Goal: Task Accomplishment & Management: Manage account settings

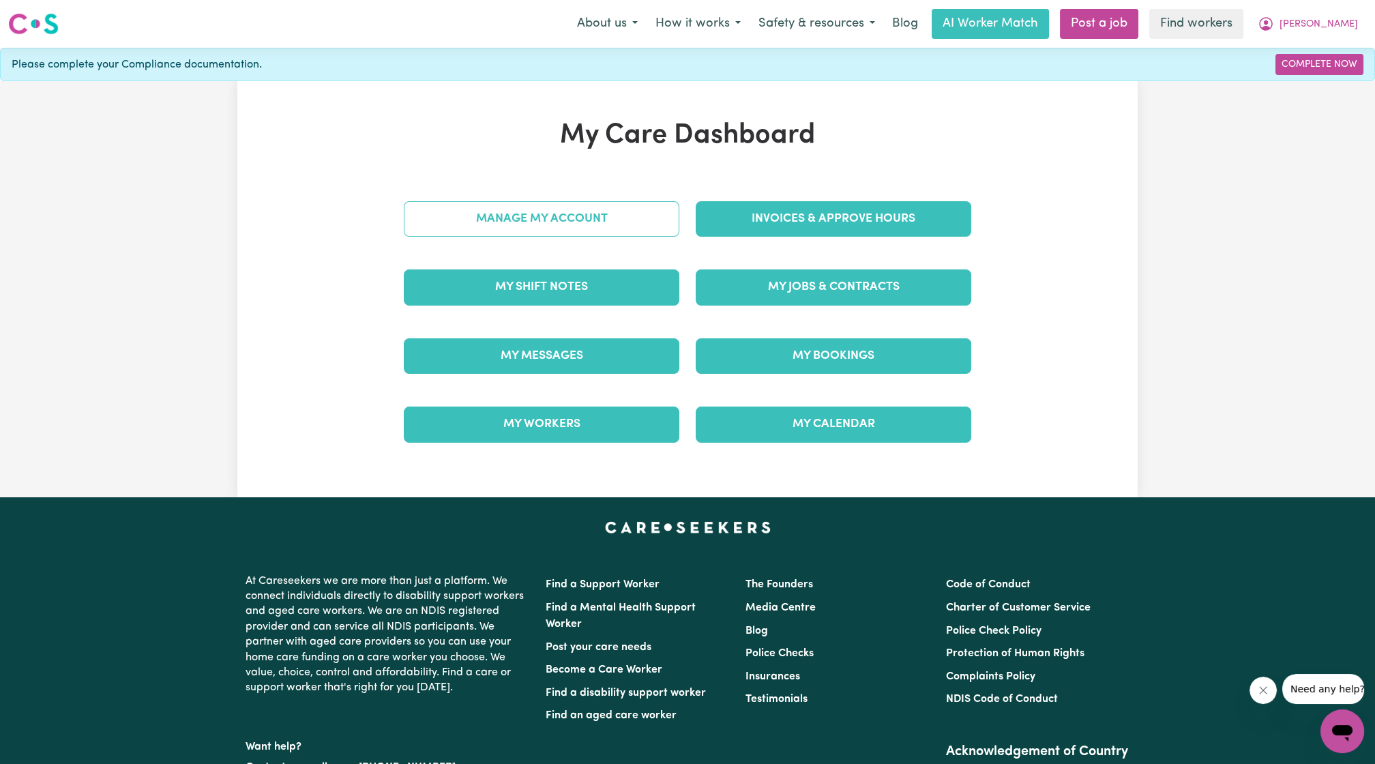
click at [594, 214] on link "Manage My Account" at bounding box center [541, 218] width 275 height 35
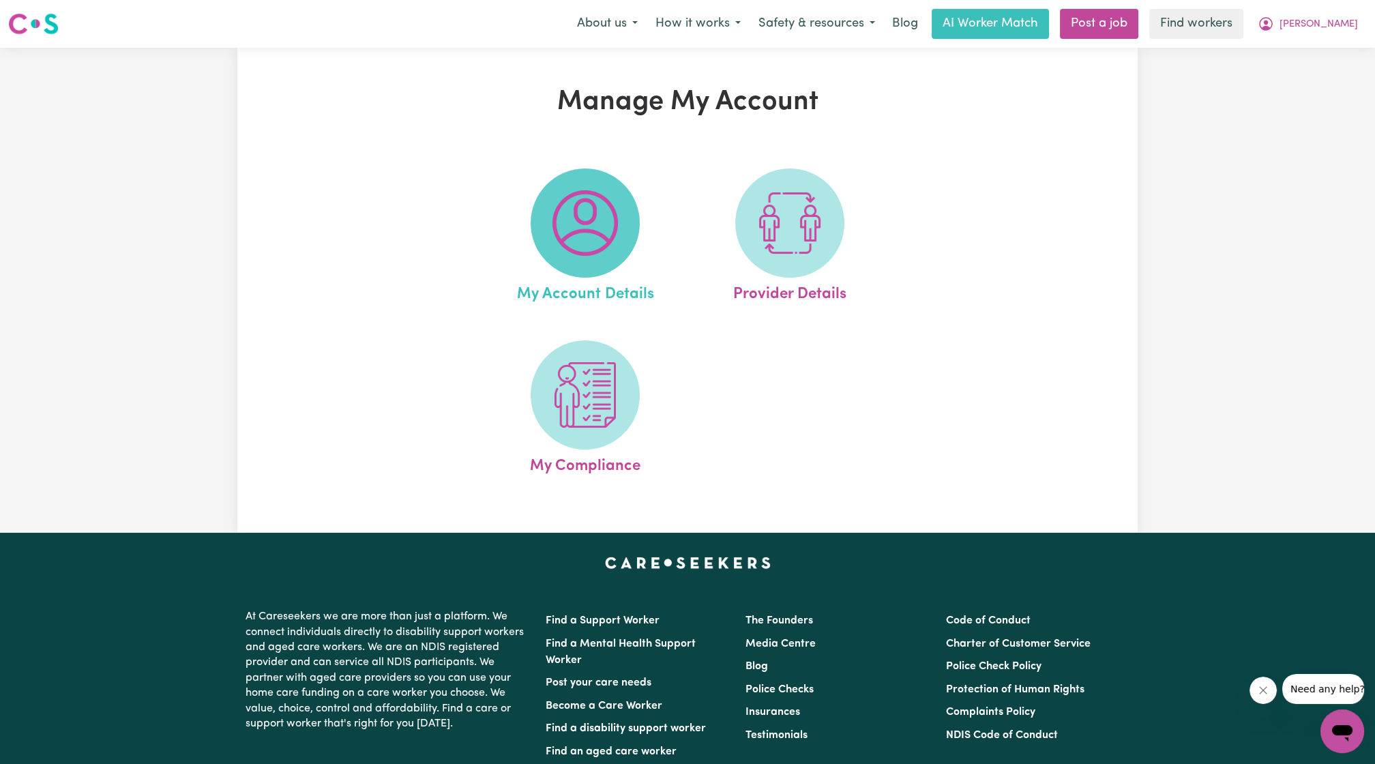
click at [588, 215] on img at bounding box center [584, 222] width 65 height 65
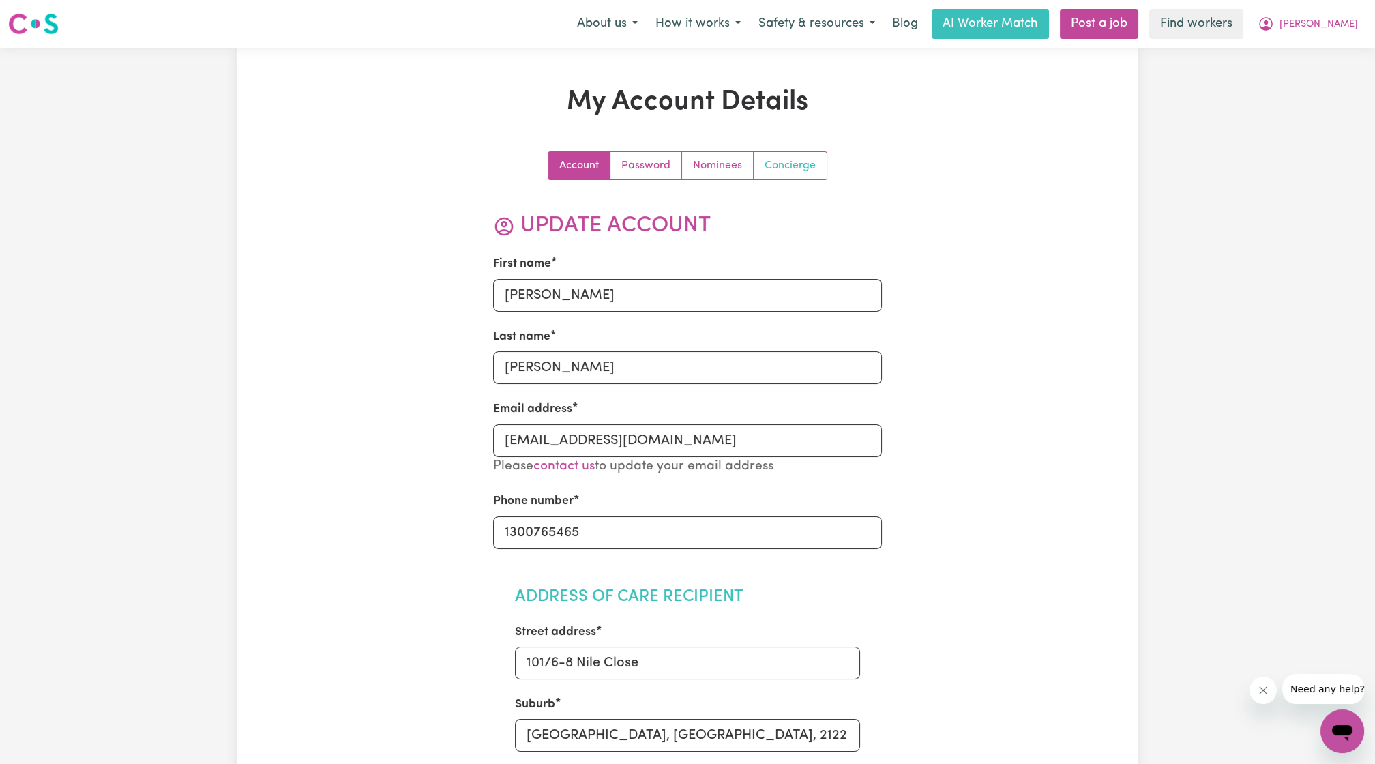
click at [779, 160] on link "Concierge" at bounding box center [790, 165] width 73 height 27
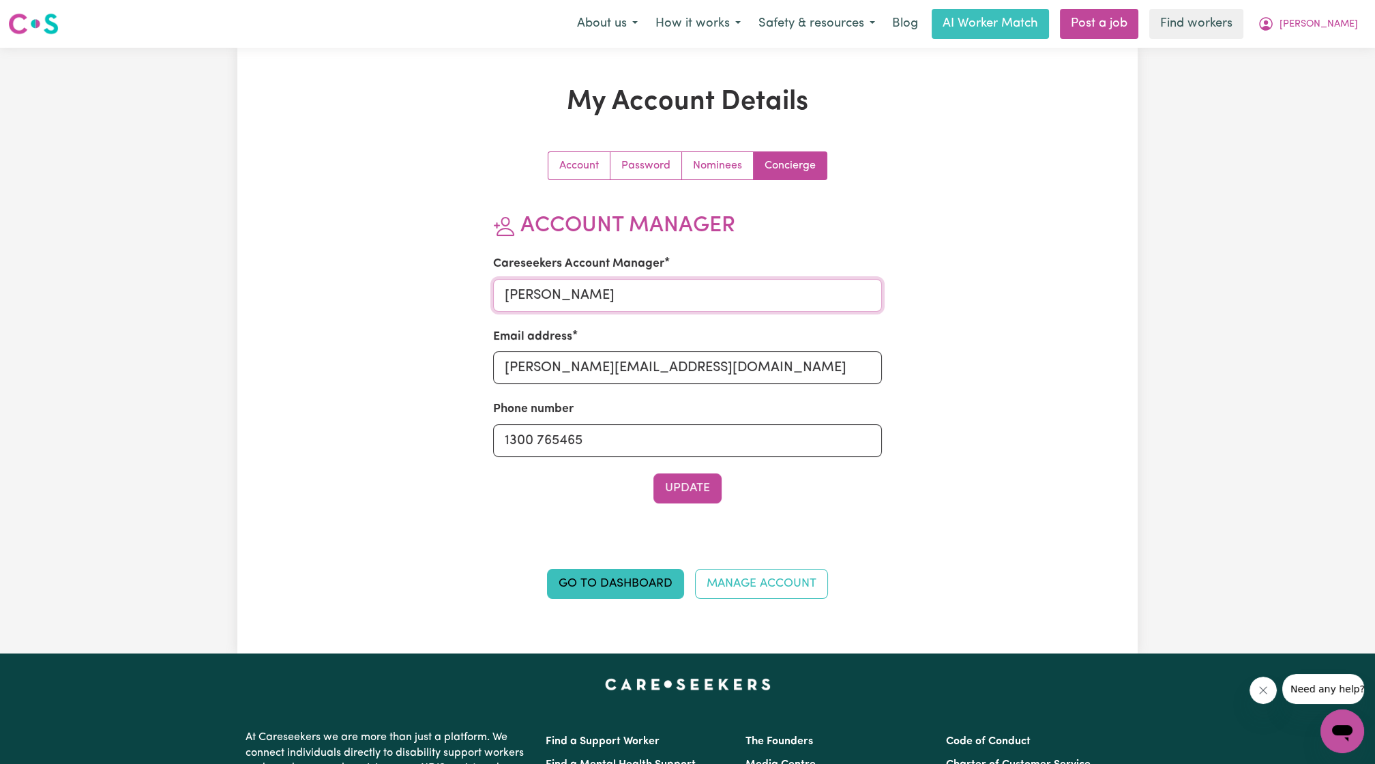
drag, startPoint x: 593, startPoint y: 288, endPoint x: 455, endPoint y: 281, distance: 137.9
click at [453, 285] on div "Account Password Nominees Concierge Account Manager Careseekers Account Manager…" at bounding box center [688, 383] width 584 height 464
type input "E"
type input "[PERSON_NAME]"
click at [513, 363] on input "[PERSON_NAME][EMAIL_ADDRESS][DOMAIN_NAME]" at bounding box center [687, 367] width 389 height 33
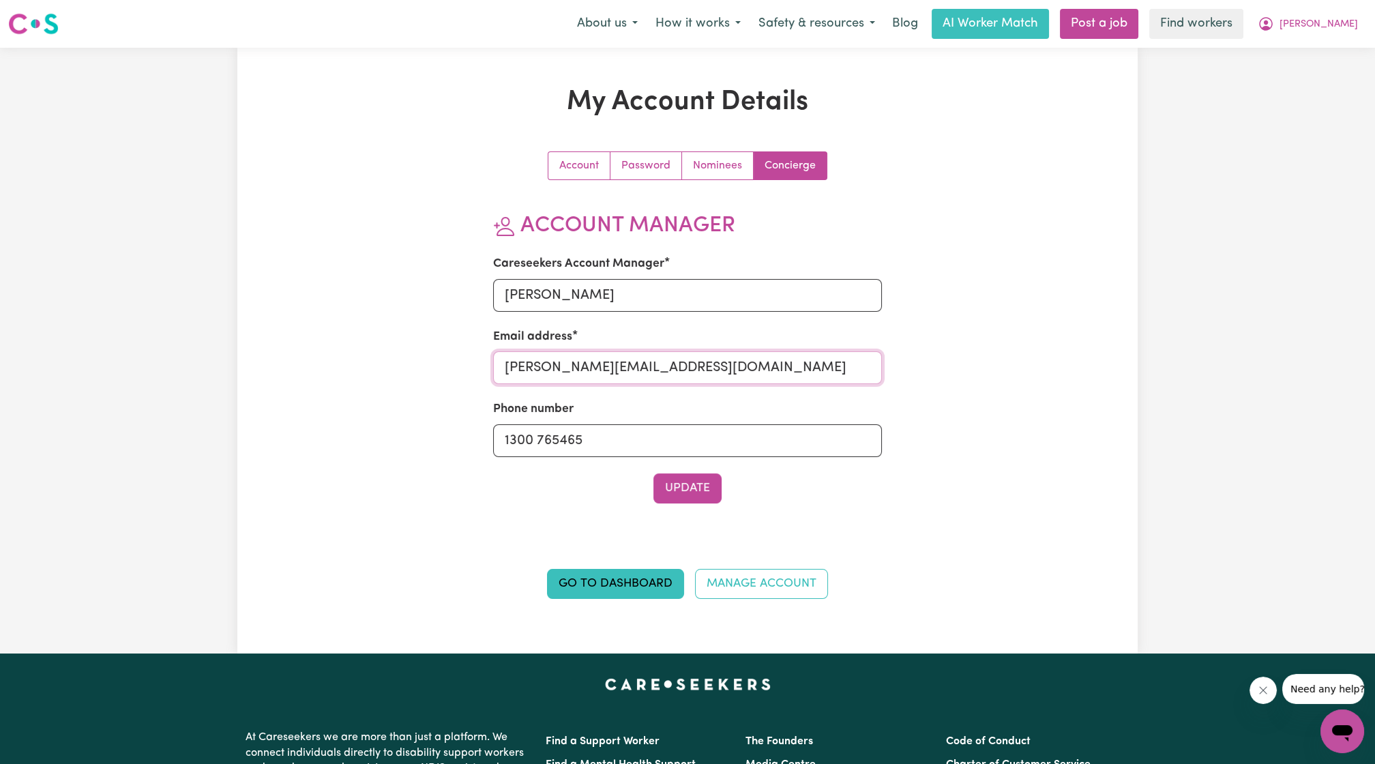
click at [513, 363] on input "[PERSON_NAME][EMAIL_ADDRESS][DOMAIN_NAME]" at bounding box center [687, 367] width 389 height 33
type input "[PERSON_NAME][EMAIL_ADDRESS][DOMAIN_NAME]"
click at [668, 493] on button "Update" at bounding box center [687, 488] width 68 height 30
drag, startPoint x: 1032, startPoint y: 17, endPoint x: 223, endPoint y: 307, distance: 859.1
click at [223, 307] on div "My Account Details Account Password Nominees Concierge Account Manager Careseek…" at bounding box center [687, 351] width 1375 height 606
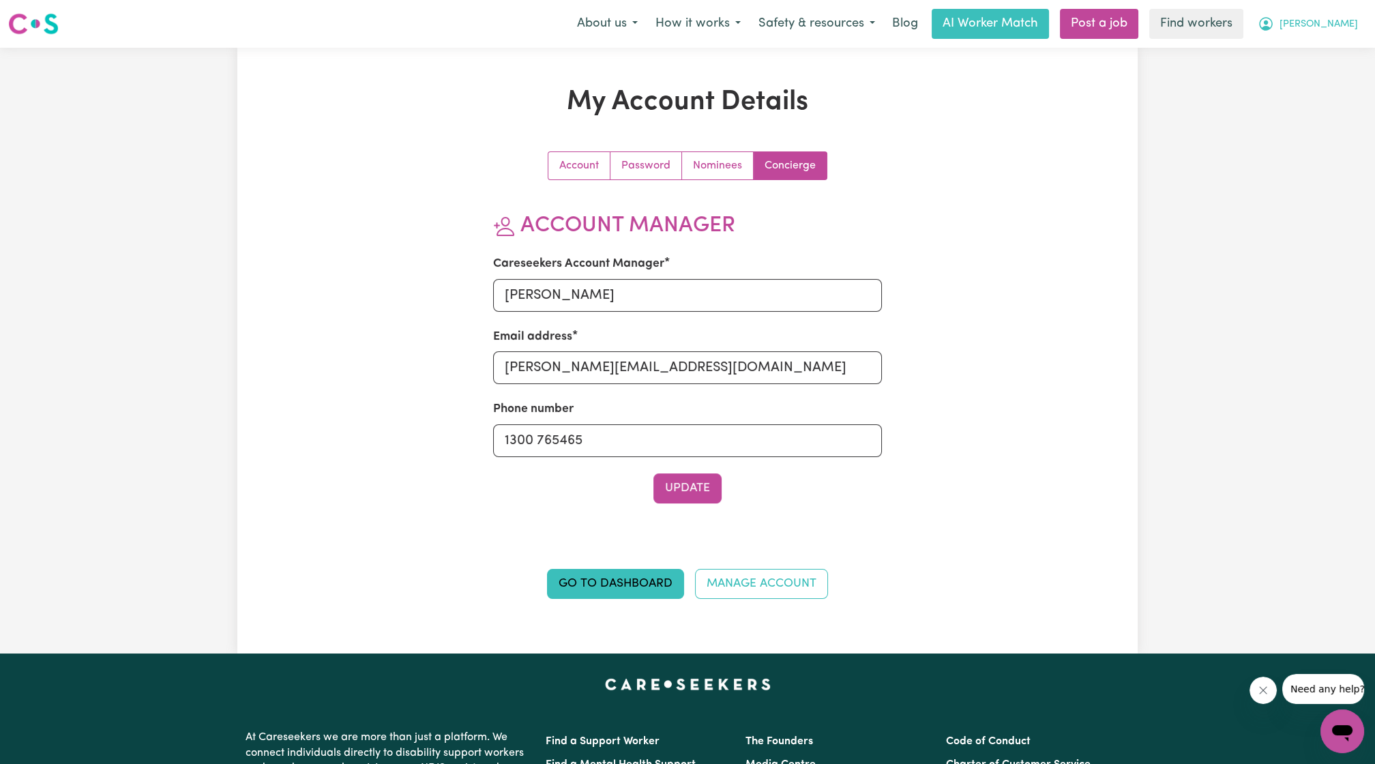
click at [1352, 31] on span "[PERSON_NAME]" at bounding box center [1318, 24] width 78 height 15
click at [1315, 73] on link "Logout" at bounding box center [1312, 78] width 108 height 26
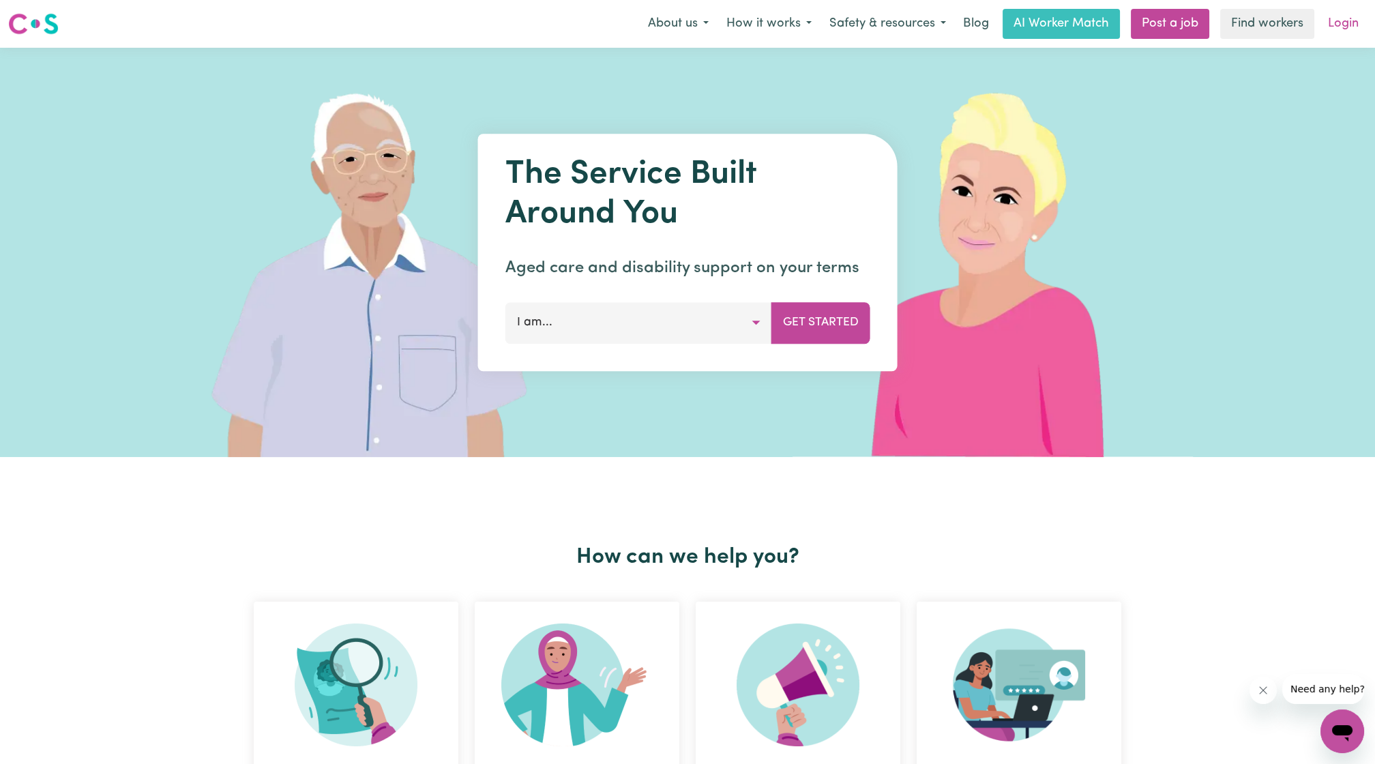
click at [1339, 27] on link "Login" at bounding box center [1343, 24] width 47 height 30
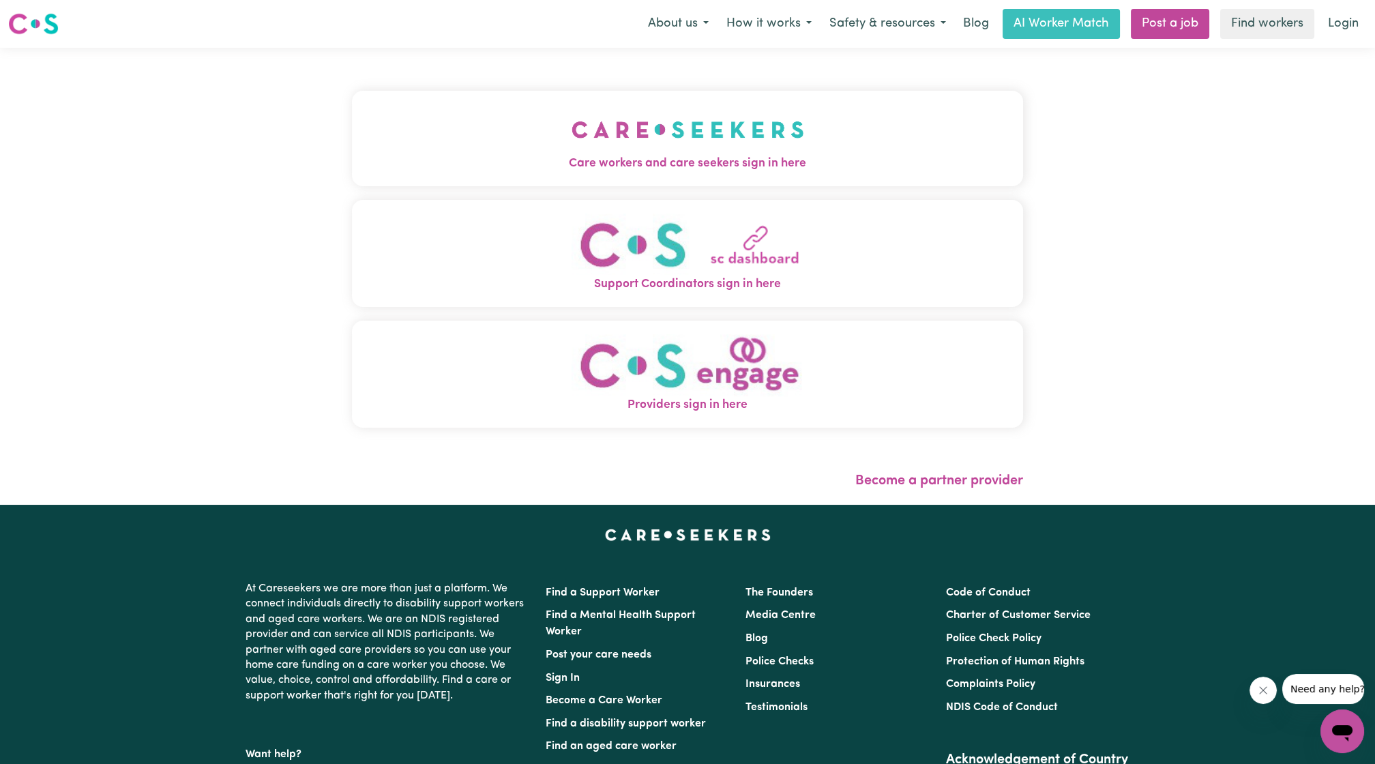
click at [415, 112] on button "Care workers and care seekers sign in here" at bounding box center [687, 138] width 671 height 95
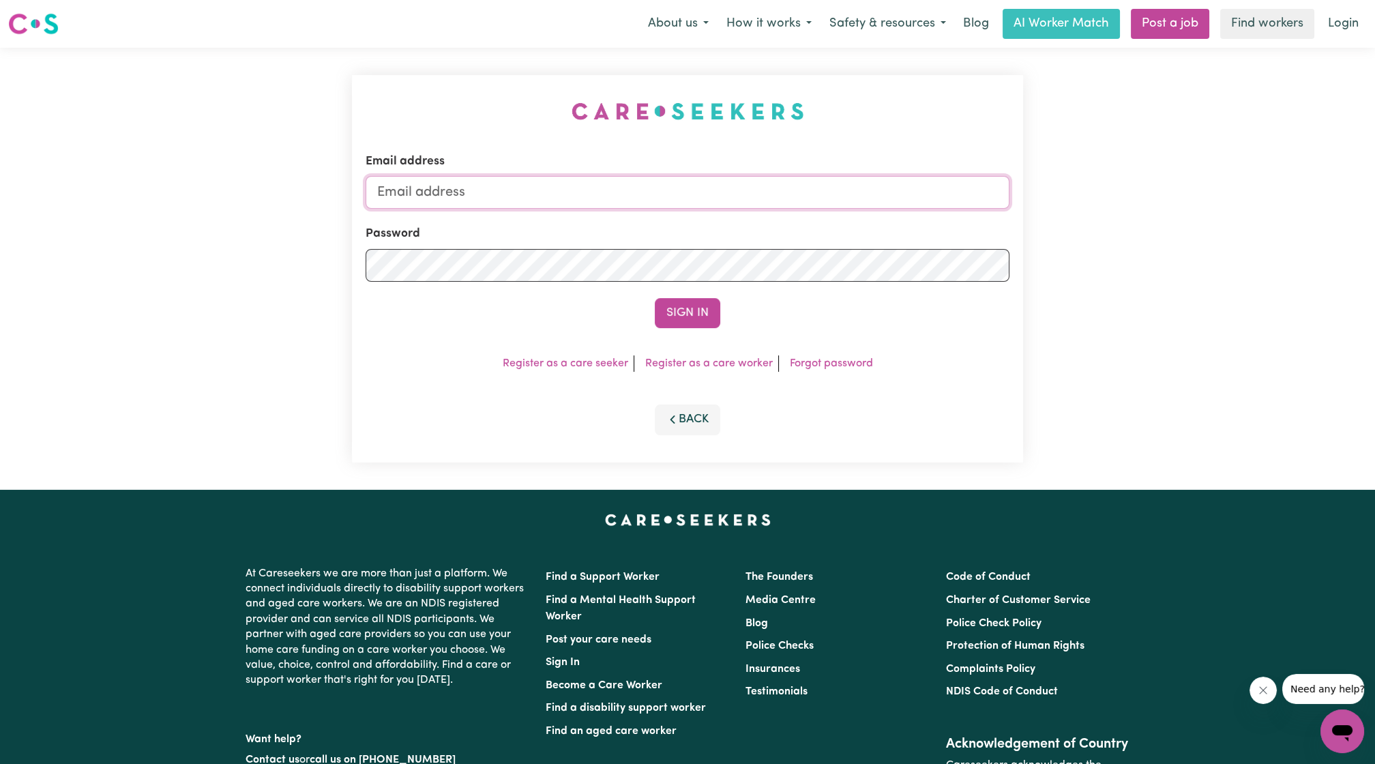
click at [555, 194] on input "Email address" at bounding box center [688, 192] width 644 height 33
drag, startPoint x: 445, startPoint y: 191, endPoint x: 854, endPoint y: 201, distance: 408.6
click at [854, 202] on input "[EMAIL_ADDRESS][PERSON_NAME][DOMAIN_NAME]" at bounding box center [688, 192] width 644 height 33
type input "[EMAIL_ADDRESS][DOMAIN_NAME]"
click at [700, 319] on button "Sign In" at bounding box center [687, 313] width 65 height 30
